Goal: Register for event/course

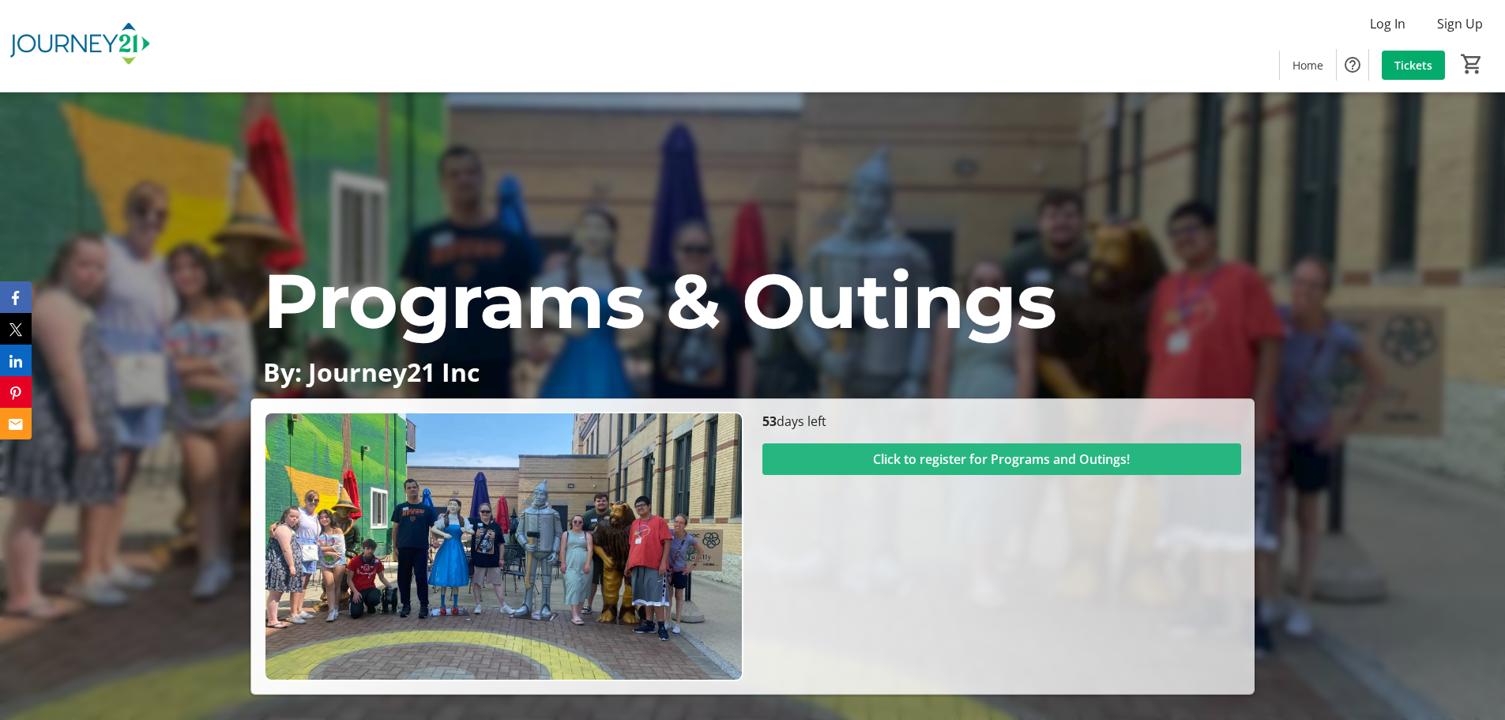
click at [983, 457] on span "Click to register for Programs and Outings!" at bounding box center [1001, 458] width 257 height 19
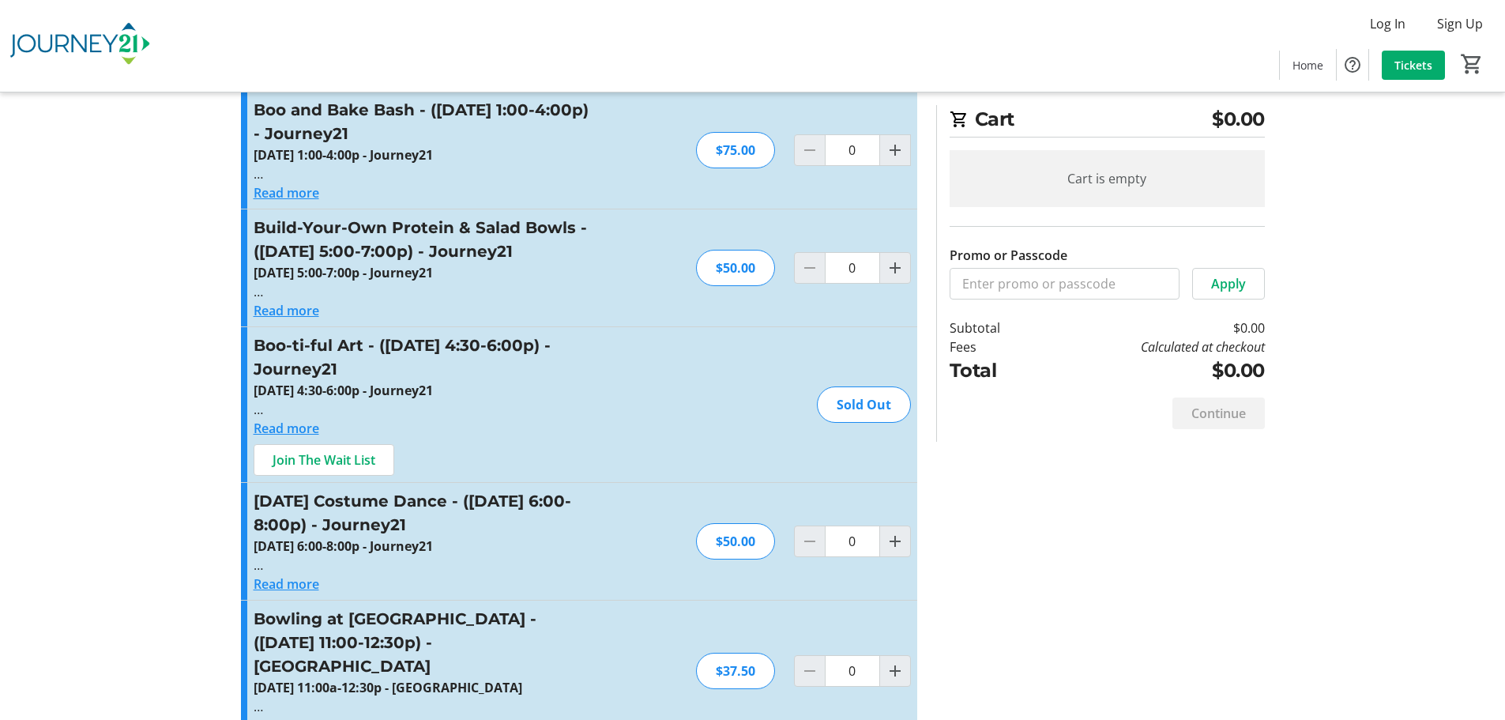
scroll to position [1027, 0]
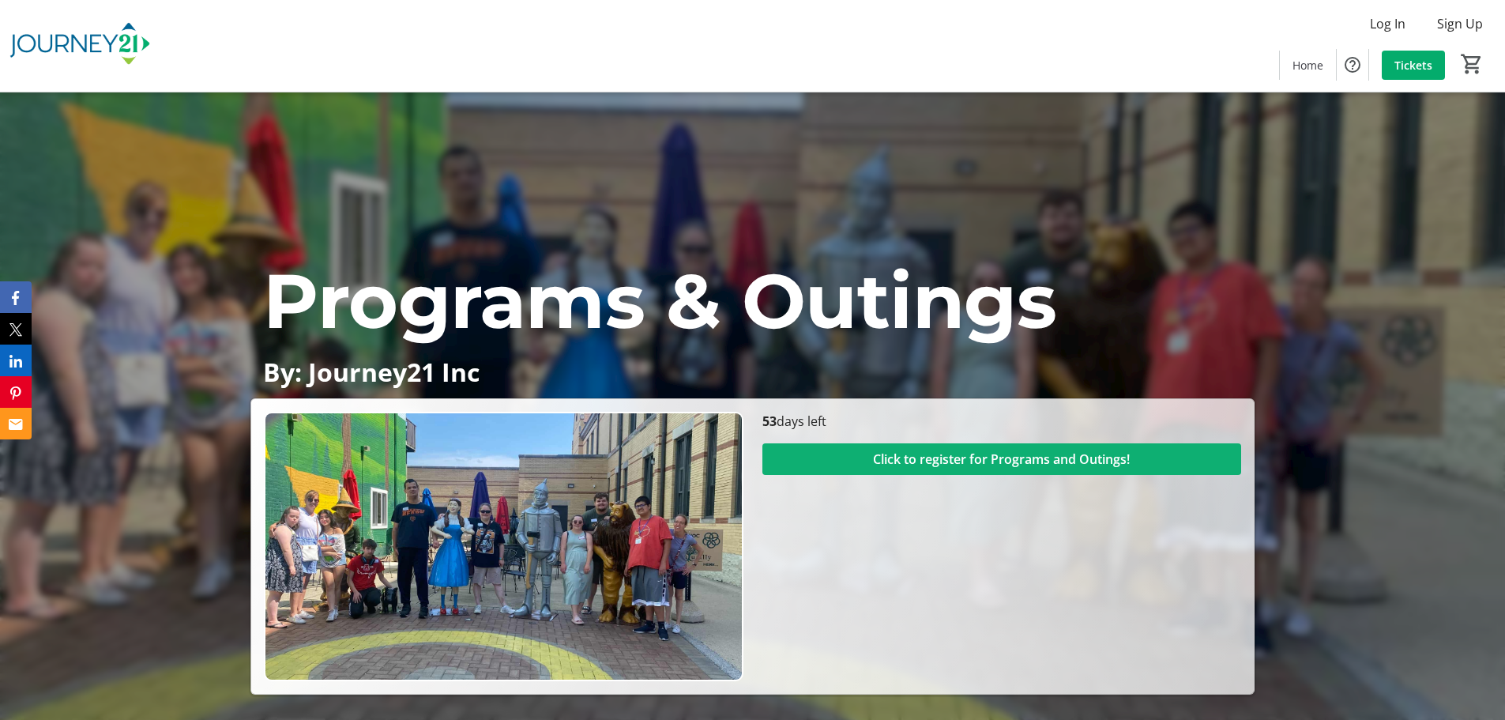
click at [931, 464] on span "Click to register for Programs and Outings!" at bounding box center [1001, 458] width 257 height 19
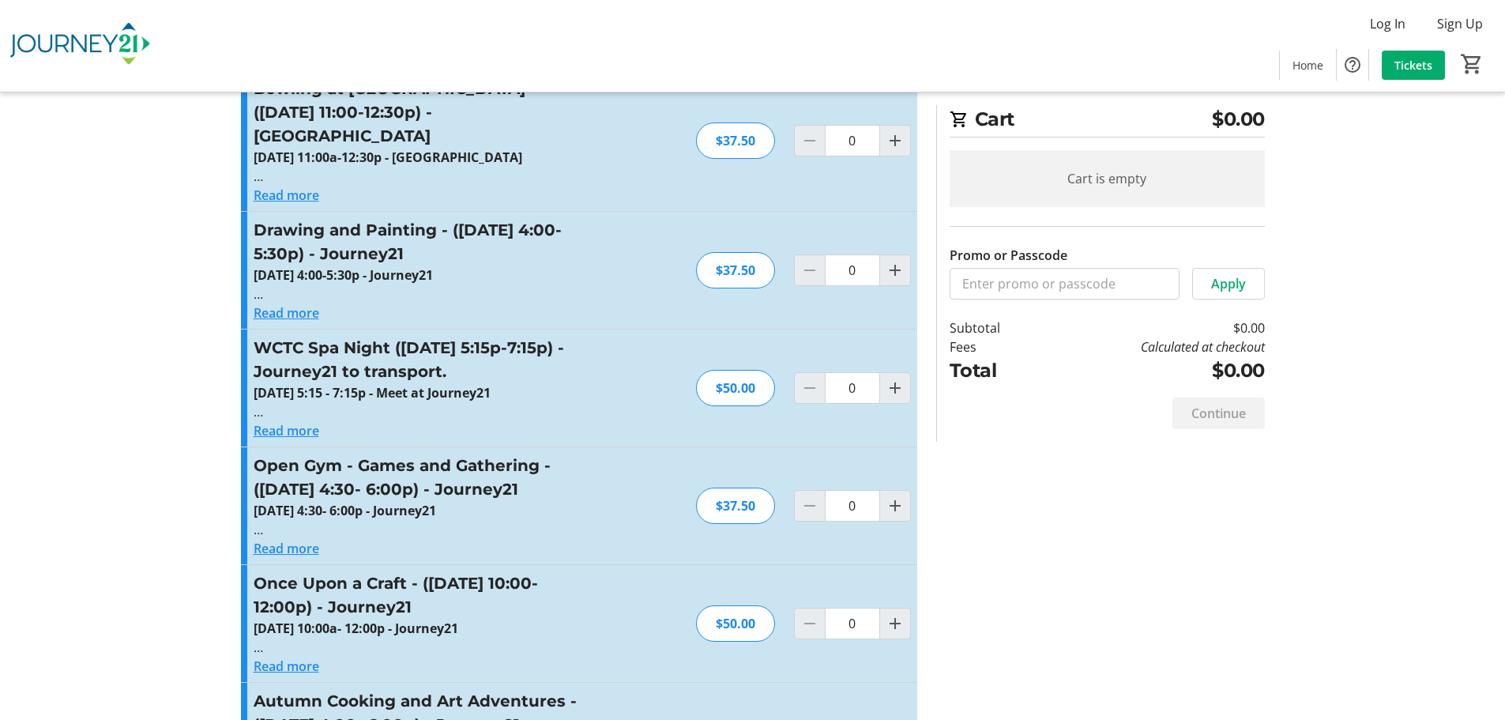
scroll to position [1580, 0]
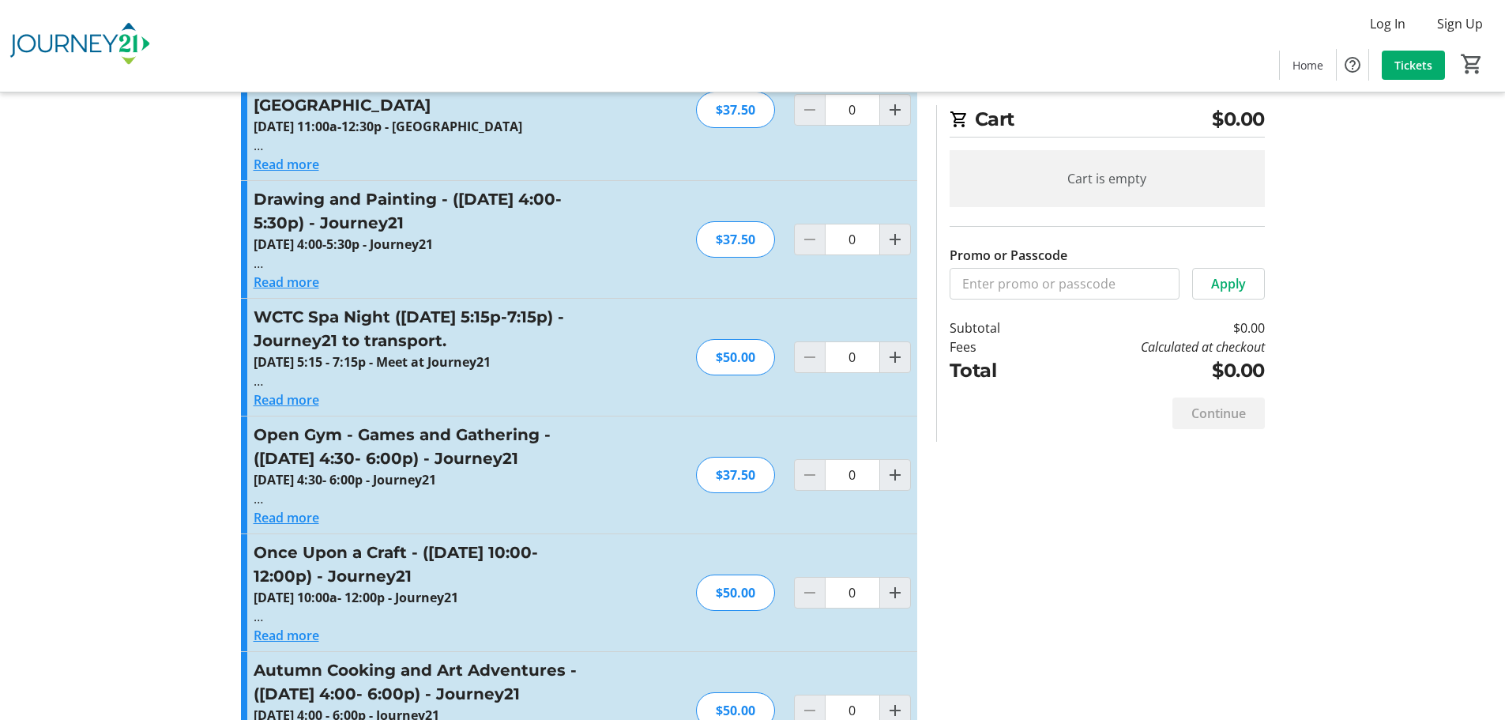
click at [318, 390] on button "Read more" at bounding box center [287, 399] width 66 height 19
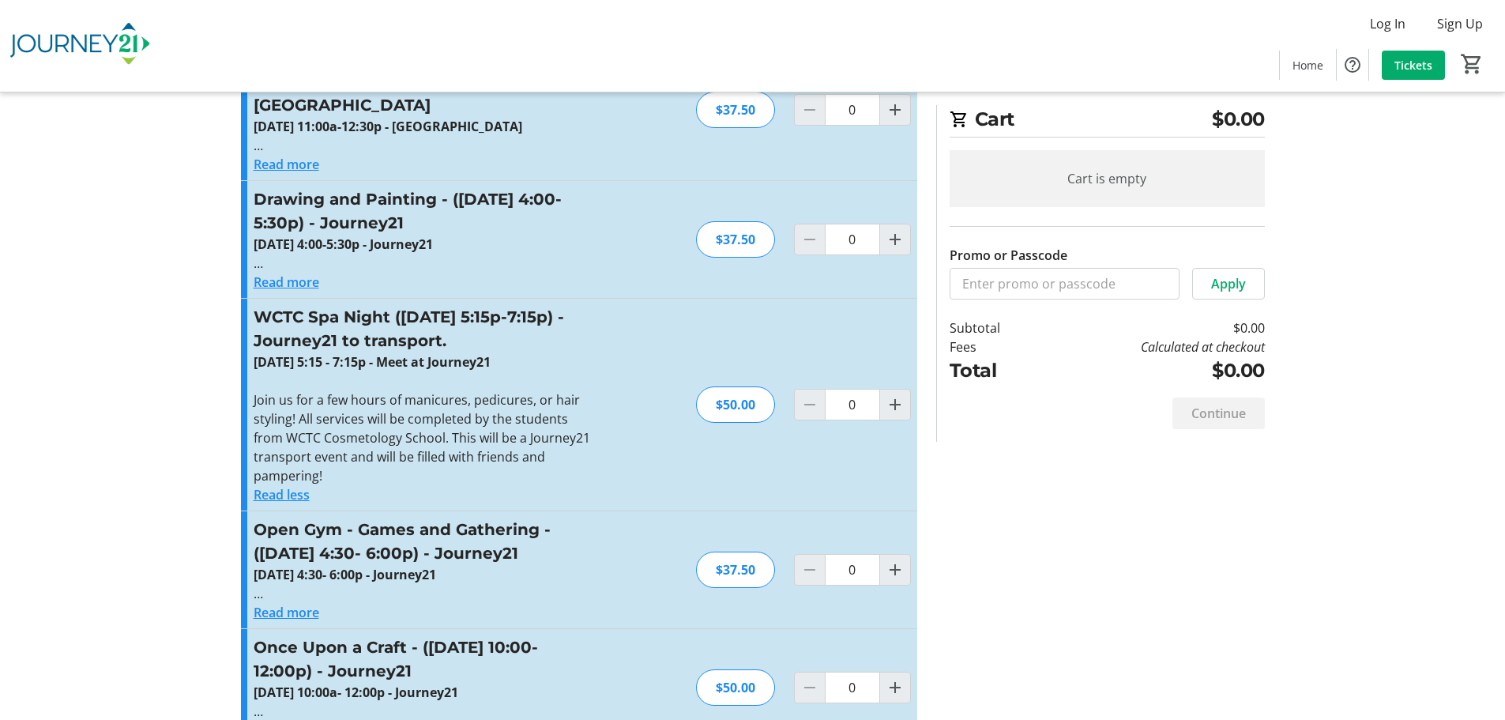
drag, startPoint x: 442, startPoint y: 317, endPoint x: 246, endPoint y: 319, distance: 196.7
click at [245, 319] on div "WCTC Spa Night ([DATE] 5:15p-7:15p) - Journey21 to transport. [DATE] 5:15 - 7:1…" at bounding box center [579, 405] width 676 height 212
click at [607, 310] on div "WCTC Spa Night ([DATE] 5:15p-7:15p) - Journey21 to transport. [DATE] 5:15 - 7:1…" at bounding box center [579, 405] width 676 height 212
